Goal: Task Accomplishment & Management: Use online tool/utility

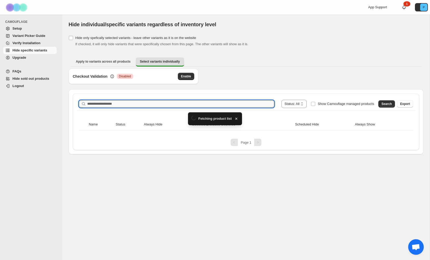
click at [116, 104] on input "Search product name" at bounding box center [180, 103] width 187 height 7
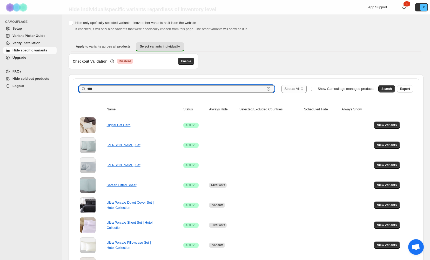
scroll to position [15, 0]
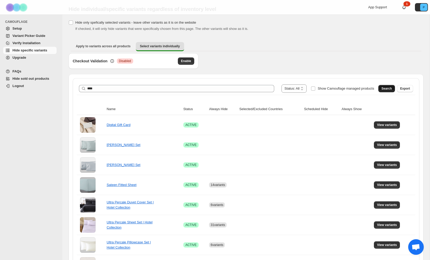
click at [378, 88] on button "Search" at bounding box center [386, 88] width 17 height 7
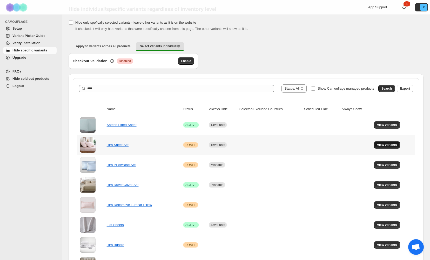
click at [380, 144] on span "View variants" at bounding box center [387, 145] width 20 height 4
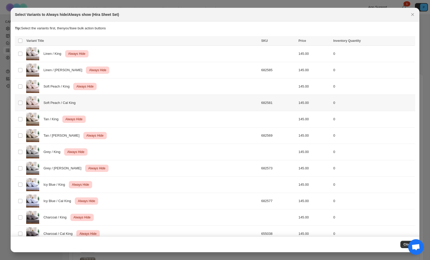
scroll to position [75, 0]
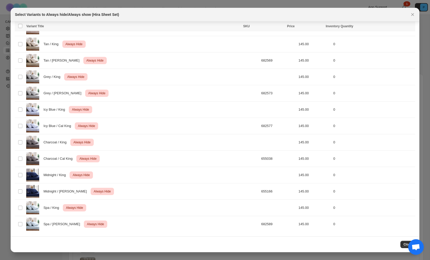
click at [415, 17] on icon "Close" at bounding box center [412, 14] width 5 height 5
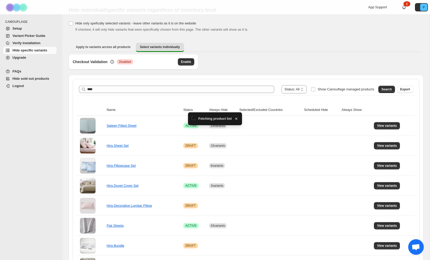
scroll to position [15, 0]
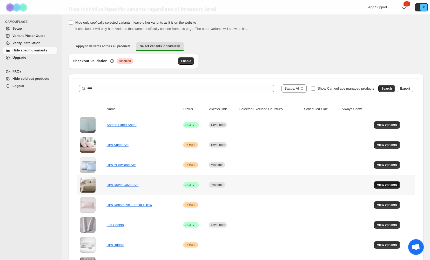
click at [383, 183] on span "View variants" at bounding box center [387, 185] width 20 height 4
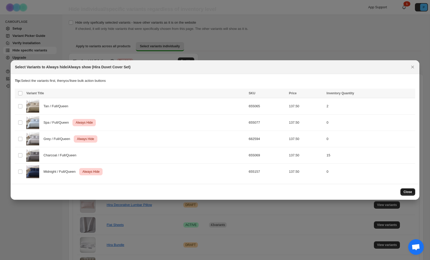
click at [405, 191] on span "Close" at bounding box center [407, 192] width 9 height 4
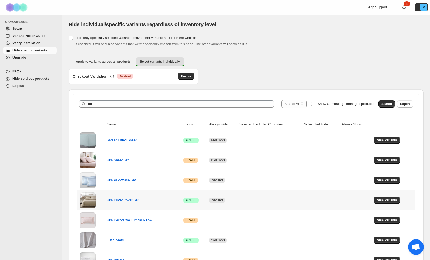
scroll to position [15, 0]
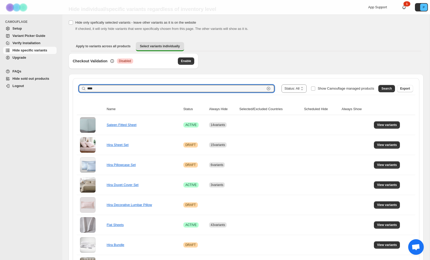
drag, startPoint x: 104, startPoint y: 90, endPoint x: 80, endPoint y: 89, distance: 24.1
click at [80, 89] on div "**** Clear" at bounding box center [176, 88] width 195 height 7
type input "**********"
click at [380, 87] on button "Search" at bounding box center [386, 88] width 17 height 7
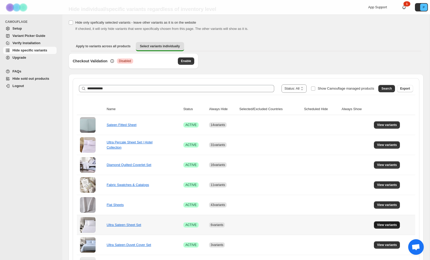
click at [387, 224] on span "View variants" at bounding box center [387, 225] width 20 height 4
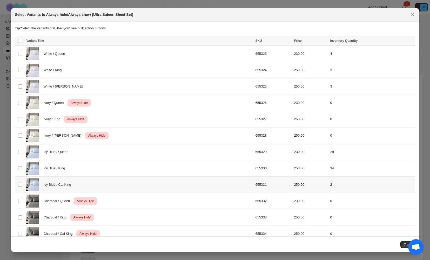
scroll to position [10, 0]
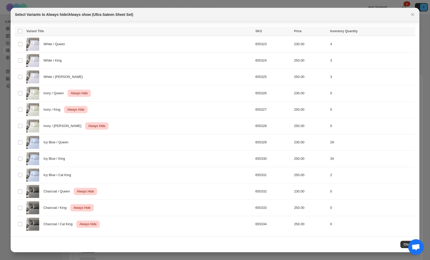
click at [403, 242] on button "Close" at bounding box center [407, 243] width 15 height 7
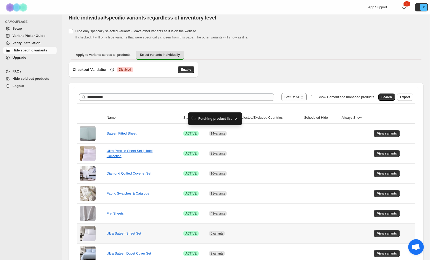
scroll to position [15, 0]
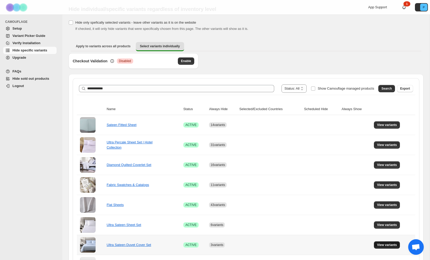
click at [381, 244] on span "View variants" at bounding box center [387, 245] width 20 height 4
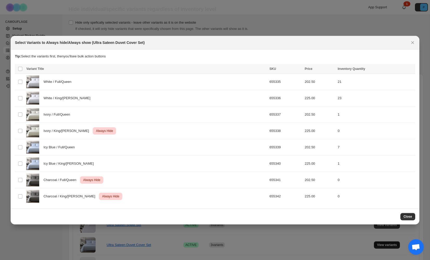
scroll to position [0, 0]
click at [405, 217] on span "Close" at bounding box center [407, 216] width 9 height 4
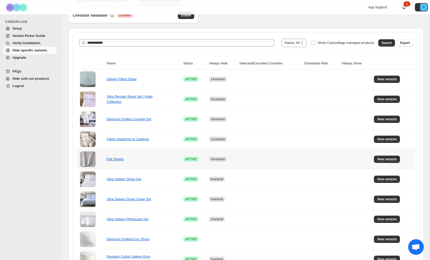
scroll to position [68, 0]
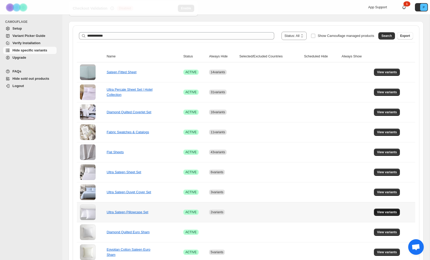
click at [381, 210] on span "View variants" at bounding box center [387, 212] width 20 height 4
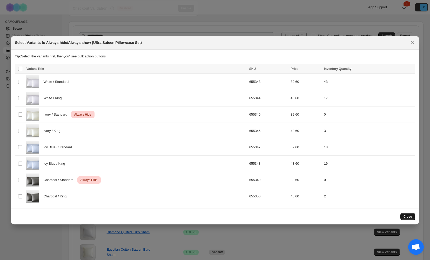
click at [405, 216] on span "Close" at bounding box center [407, 216] width 9 height 4
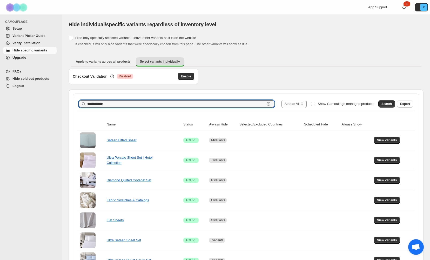
drag, startPoint x: 110, startPoint y: 104, endPoint x: 86, endPoint y: 104, distance: 24.4
click at [86, 104] on div "**********" at bounding box center [176, 103] width 195 height 7
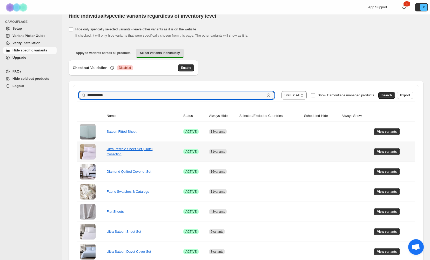
scroll to position [9, 0]
